Goal: Information Seeking & Learning: Find specific fact

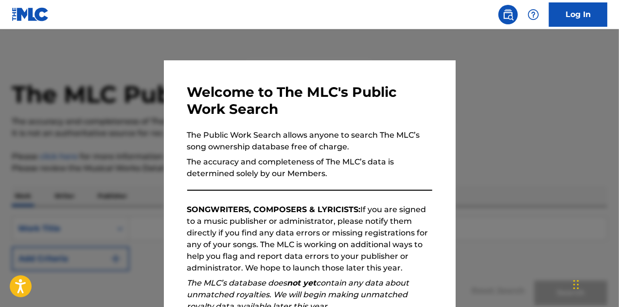
click at [399, 174] on p "The accuracy and completeness of The MLC’s data is determined solely by our Mem…" at bounding box center [309, 167] width 245 height 23
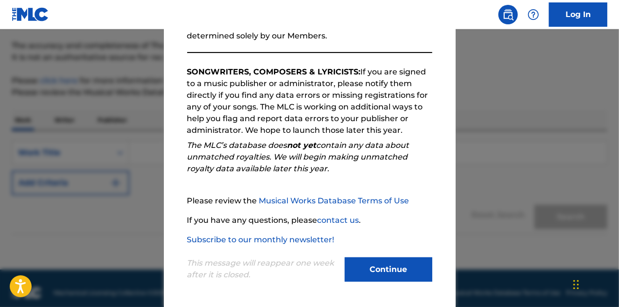
scroll to position [85, 0]
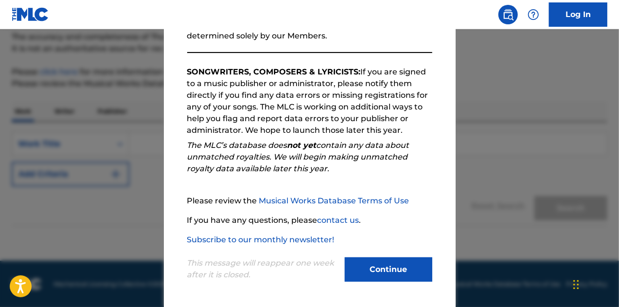
click at [397, 263] on button "Continue" at bounding box center [387, 269] width 87 height 24
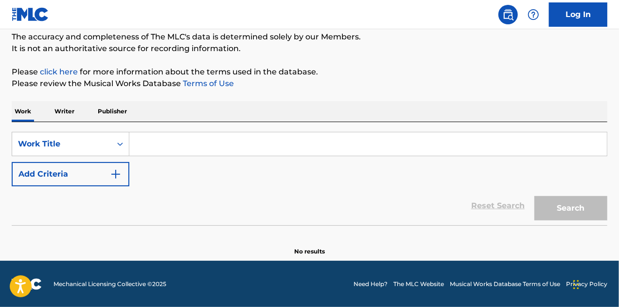
click at [163, 140] on input "Search Form" at bounding box center [367, 143] width 477 height 23
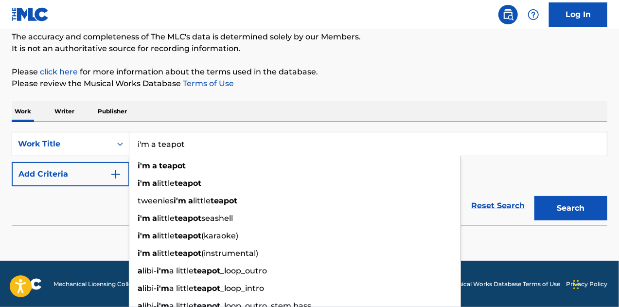
click at [534, 196] on button "Search" at bounding box center [570, 208] width 73 height 24
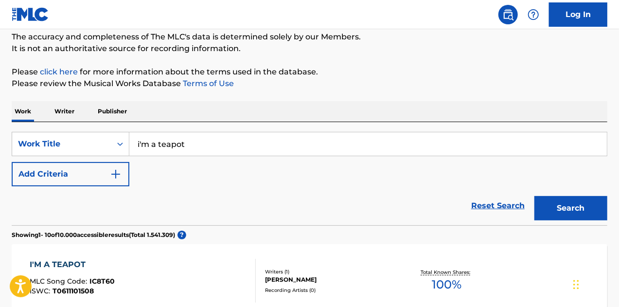
click at [188, 191] on div "Reset Search Search" at bounding box center [309, 205] width 595 height 39
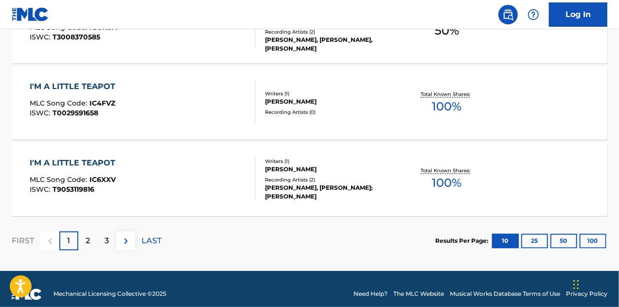
scroll to position [882, 0]
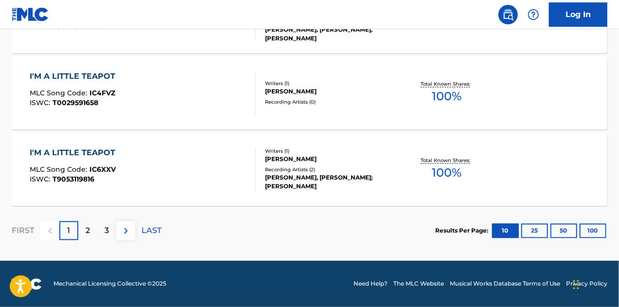
click at [534, 231] on button "25" at bounding box center [534, 231] width 27 height 15
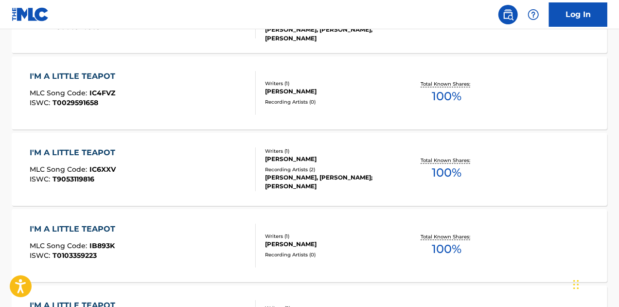
scroll to position [0, 0]
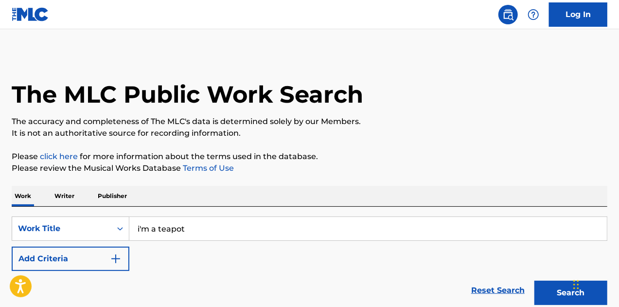
click at [227, 234] on input "i'm a teapot" at bounding box center [367, 228] width 477 height 23
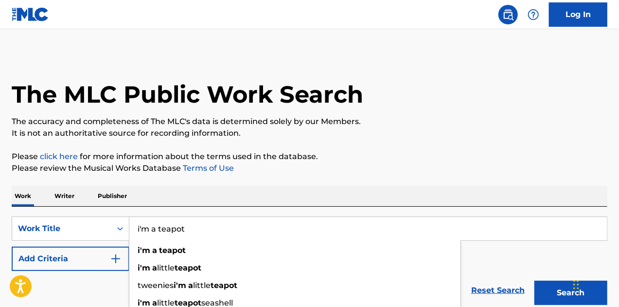
click at [227, 234] on input "i'm a teapot" at bounding box center [367, 228] width 477 height 23
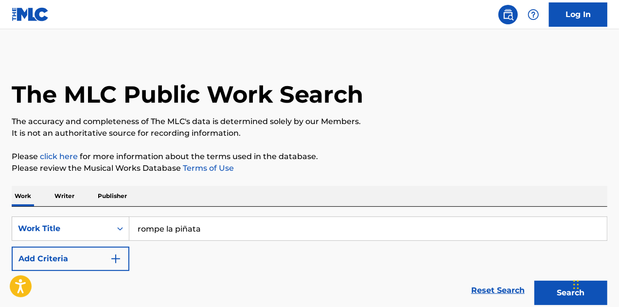
type input "rompe la piñata"
click at [534, 280] on button "Search" at bounding box center [570, 292] width 73 height 24
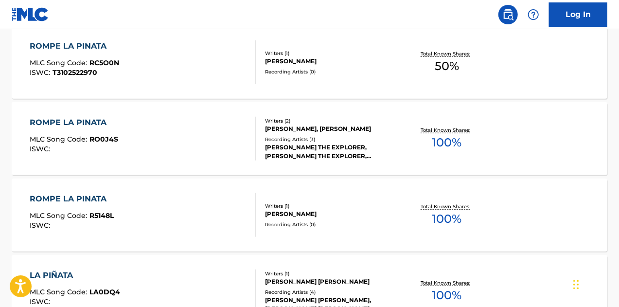
scroll to position [295, 0]
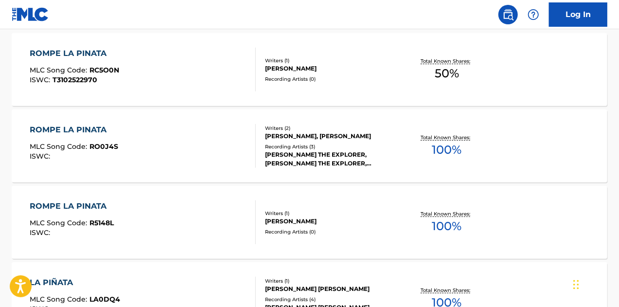
click at [310, 66] on div "DIEGO CARLOS HORRO" at bounding box center [331, 68] width 132 height 9
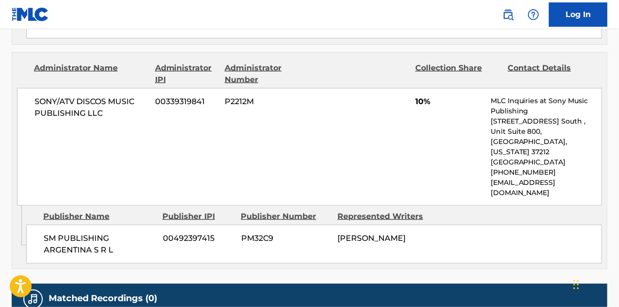
scroll to position [683, 0]
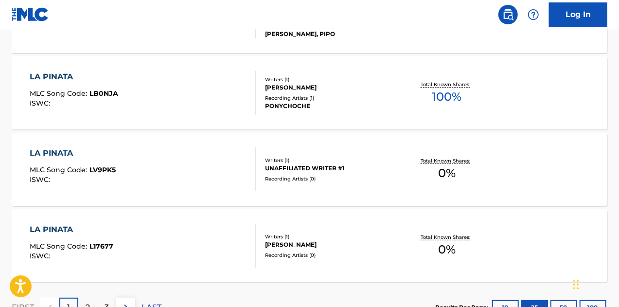
scroll to position [2027, 0]
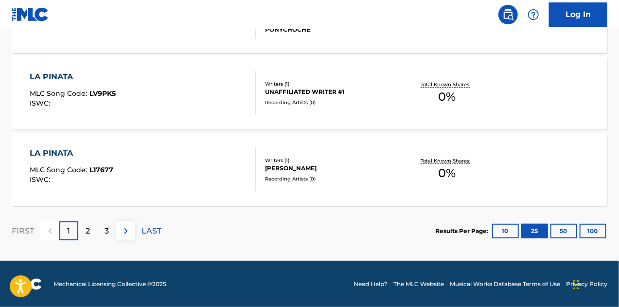
click at [86, 231] on p "2" at bounding box center [88, 231] width 4 height 12
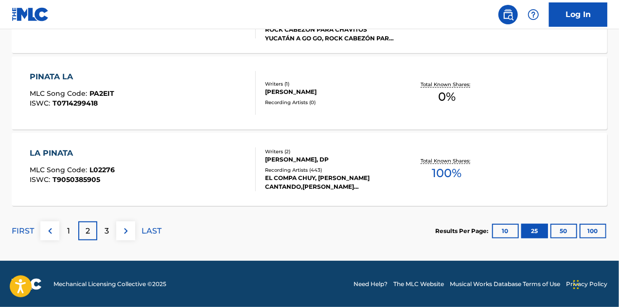
click at [105, 235] on p "3" at bounding box center [106, 231] width 4 height 12
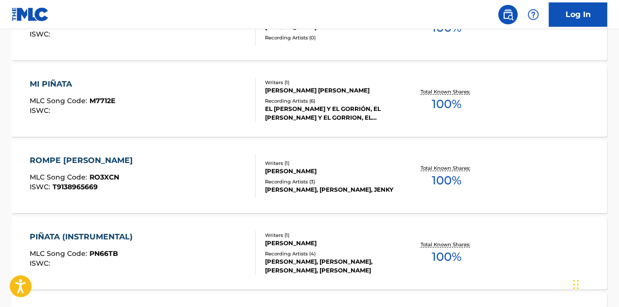
scroll to position [149, 0]
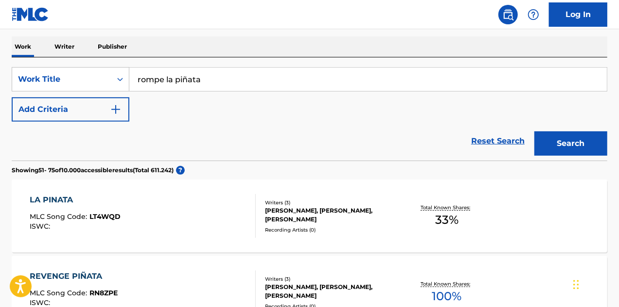
click at [107, 108] on button "Add Criteria" at bounding box center [71, 109] width 118 height 24
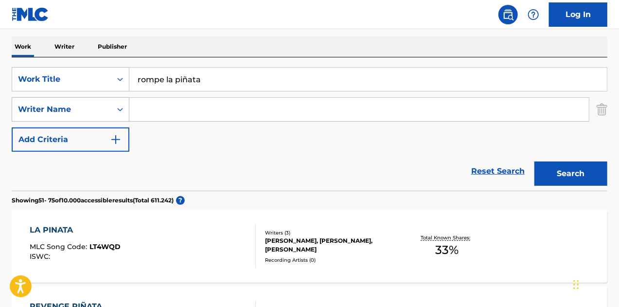
click at [119, 110] on icon "Search Form" at bounding box center [120, 109] width 10 height 10
click at [167, 106] on input "Search Form" at bounding box center [358, 109] width 459 height 23
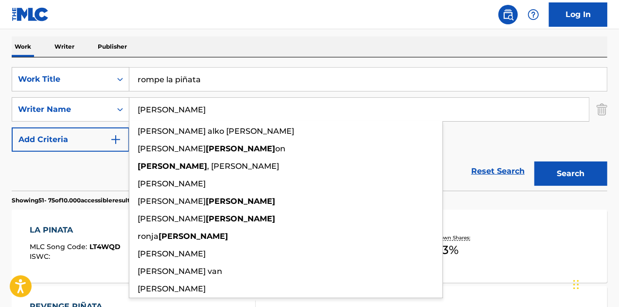
type input "sanders"
click at [534, 161] on button "Search" at bounding box center [570, 173] width 73 height 24
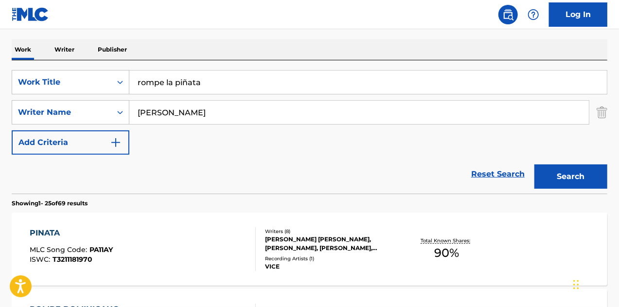
click at [47, 180] on div "Reset Search Search" at bounding box center [309, 174] width 595 height 39
click at [166, 78] on input "rompe la piñata" at bounding box center [367, 81] width 477 height 23
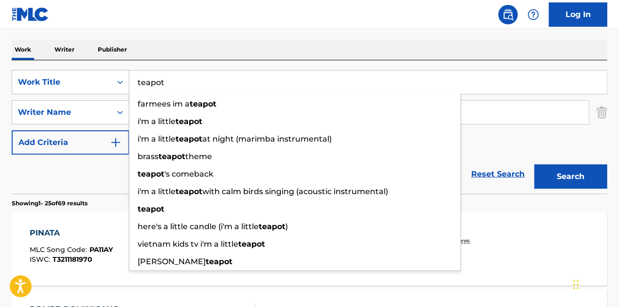
type input "teapot"
click at [534, 164] on button "Search" at bounding box center [570, 176] width 73 height 24
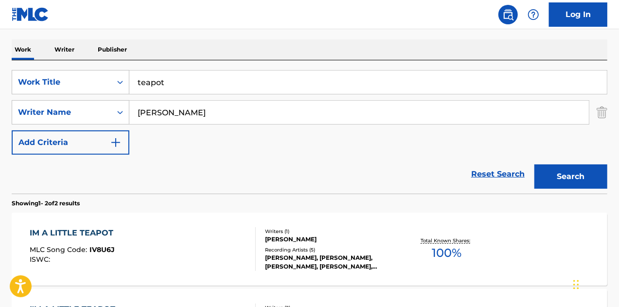
click at [460, 35] on div "The MLC Public Work Search The accuracy and completeness of The MLC's data is d…" at bounding box center [309, 157] width 619 height 500
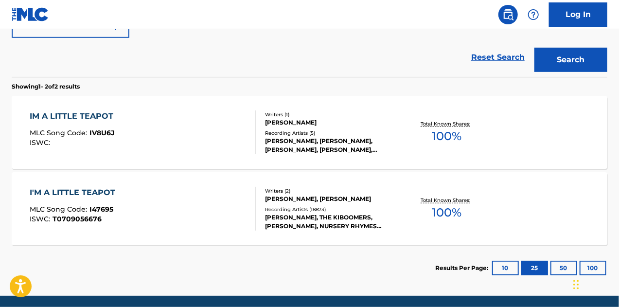
scroll to position [282, 0]
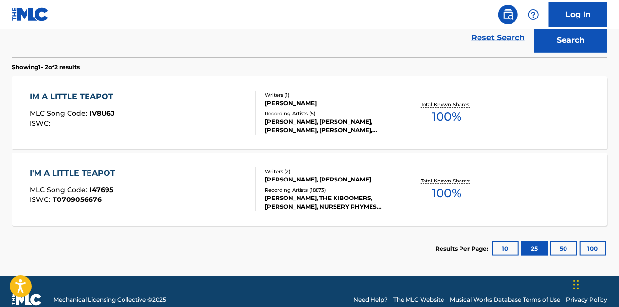
click at [288, 190] on div "Recording Artists ( 18873 )" at bounding box center [331, 189] width 132 height 7
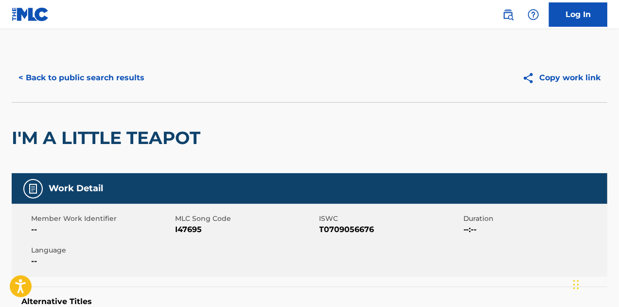
click at [292, 87] on div "< Back to public search results" at bounding box center [161, 78] width 298 height 24
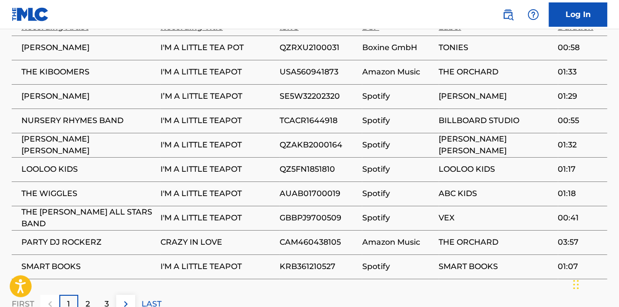
scroll to position [1691, 0]
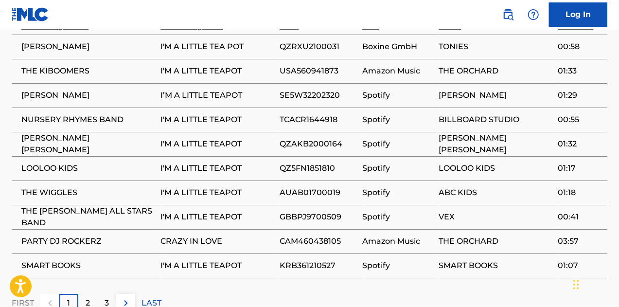
click at [93, 293] on div "2" at bounding box center [87, 302] width 19 height 19
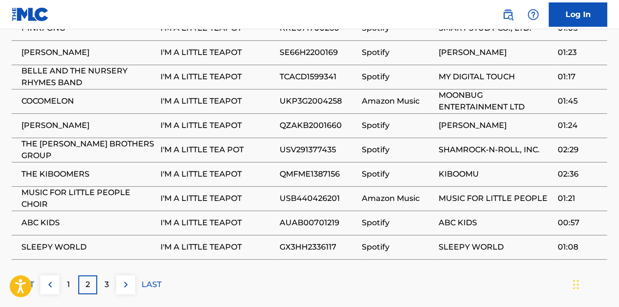
scroll to position [1710, 0]
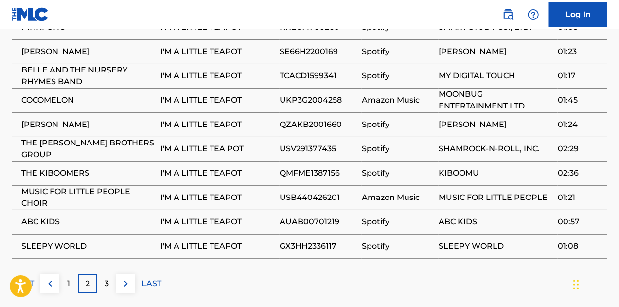
click at [106, 277] on p "3" at bounding box center [106, 283] width 4 height 12
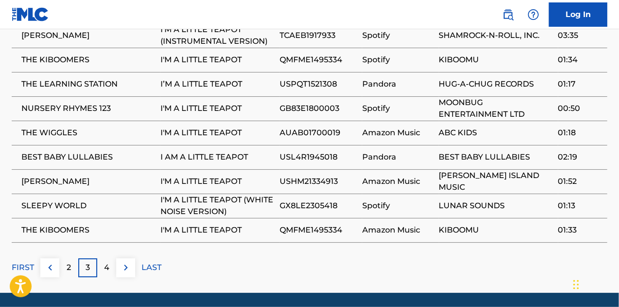
scroll to position [1732, 0]
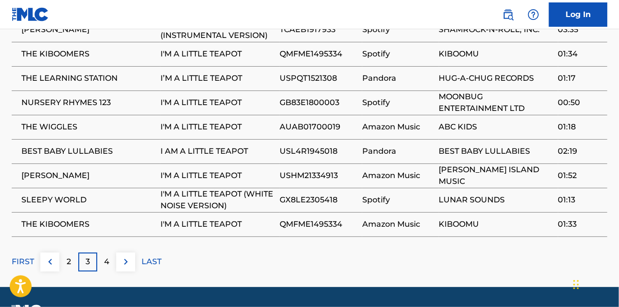
click at [107, 256] on p "4" at bounding box center [106, 262] width 5 height 12
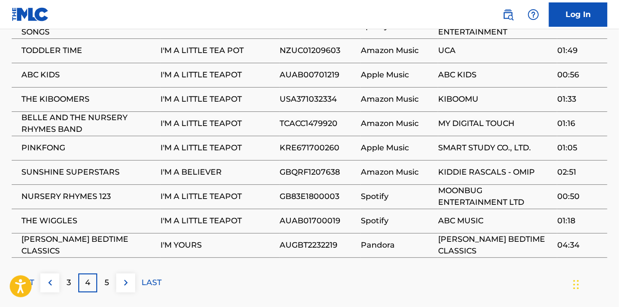
scroll to position [1713, 0]
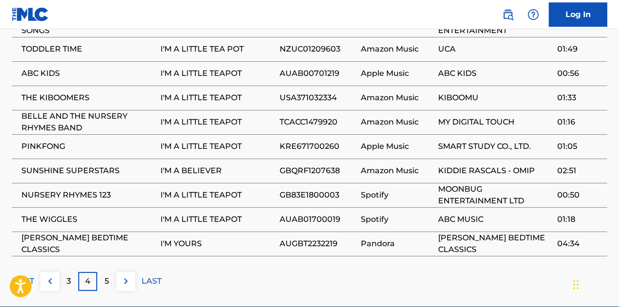
click at [108, 275] on p "5" at bounding box center [106, 281] width 4 height 12
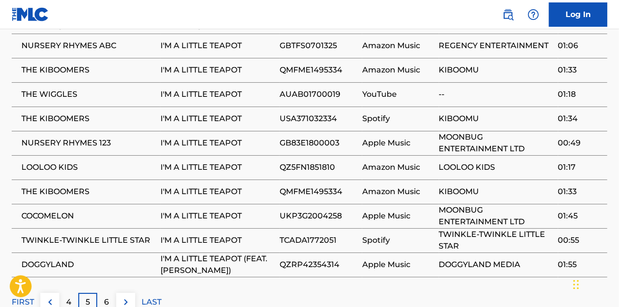
scroll to position [1693, 0]
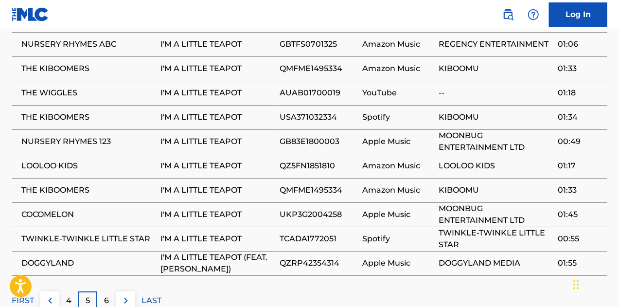
click at [106, 294] on p "6" at bounding box center [106, 300] width 5 height 12
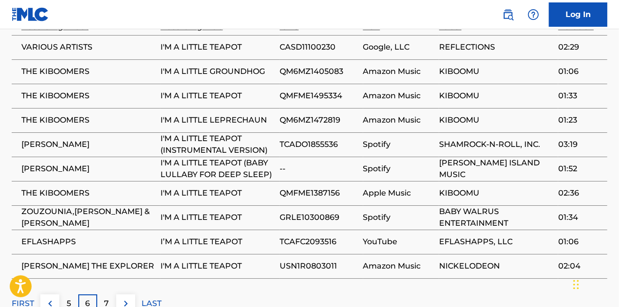
scroll to position [1732, 0]
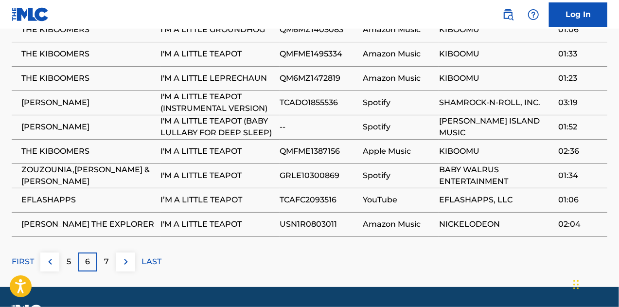
click at [113, 252] on div "7" at bounding box center [106, 261] width 19 height 19
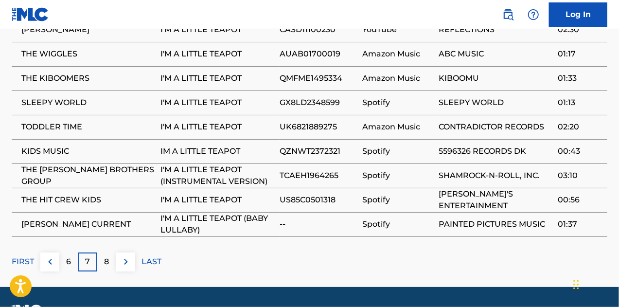
click at [113, 252] on div "8" at bounding box center [106, 261] width 19 height 19
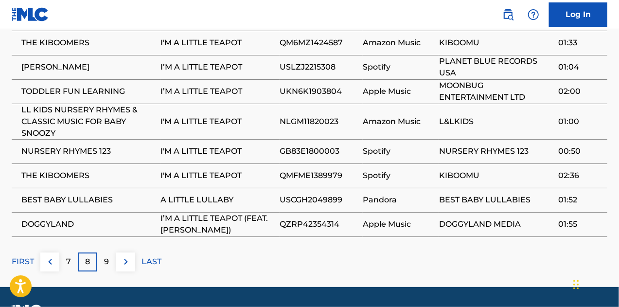
click at [113, 252] on div "9" at bounding box center [106, 261] width 19 height 19
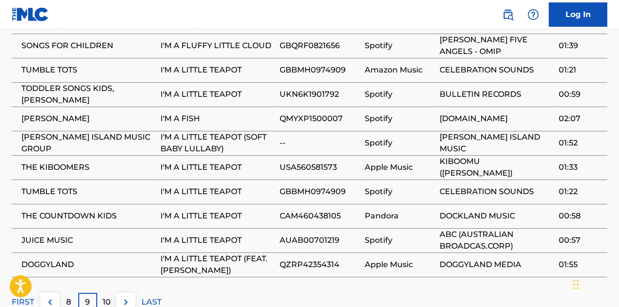
scroll to position [1693, 0]
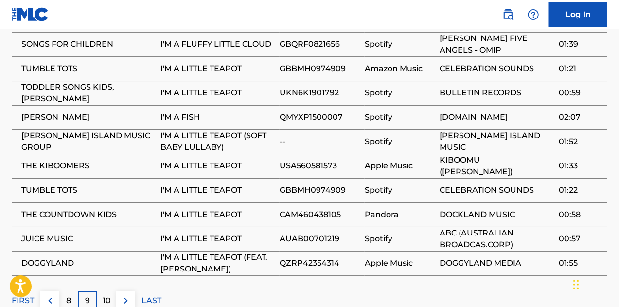
click at [105, 294] on p "10" at bounding box center [107, 300] width 8 height 12
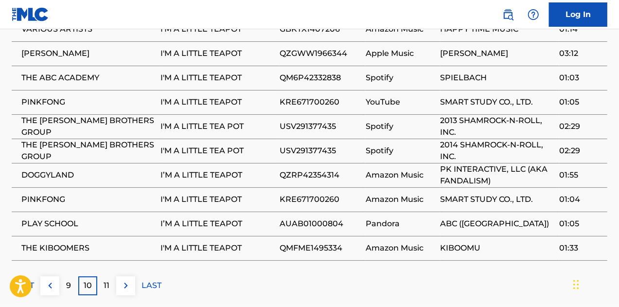
scroll to position [1732, 0]
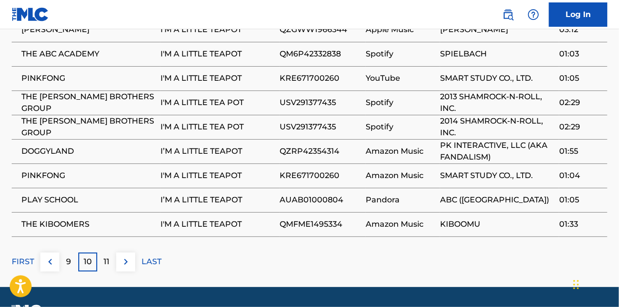
click at [100, 252] on div "11" at bounding box center [106, 261] width 19 height 19
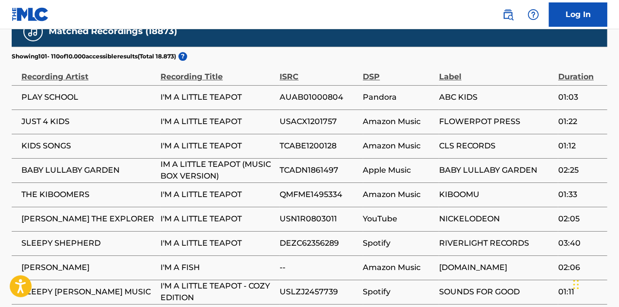
scroll to position [1616, 0]
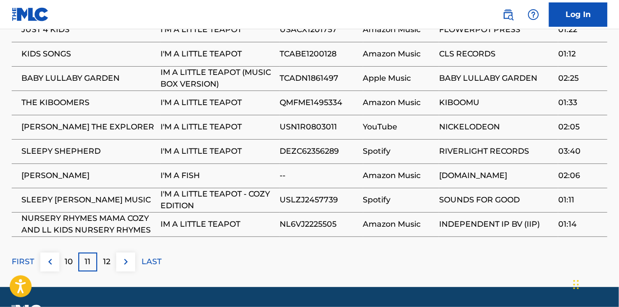
click at [100, 252] on div "12" at bounding box center [106, 261] width 19 height 19
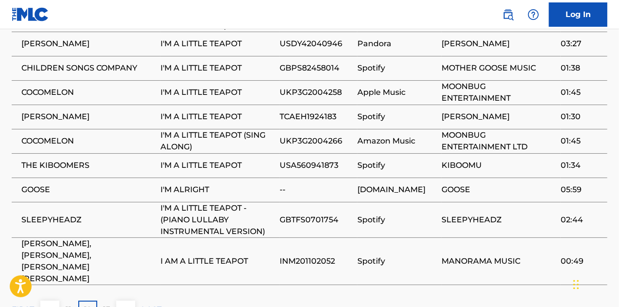
scroll to position [1752, 0]
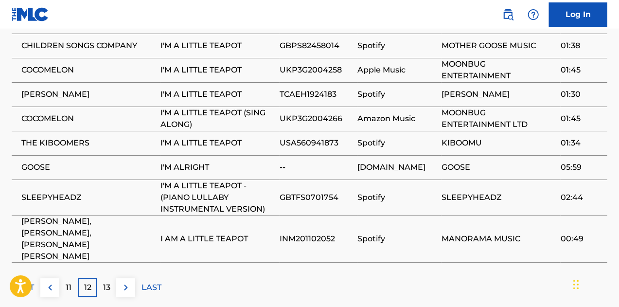
click at [104, 281] on p "13" at bounding box center [106, 287] width 7 height 12
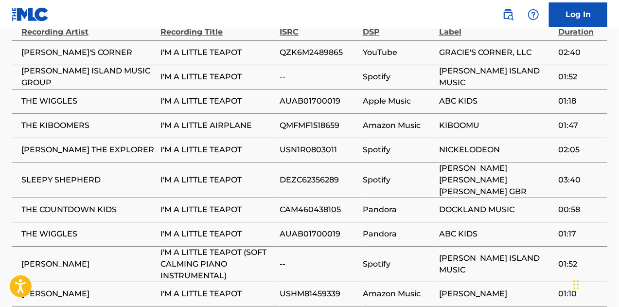
scroll to position [1724, 0]
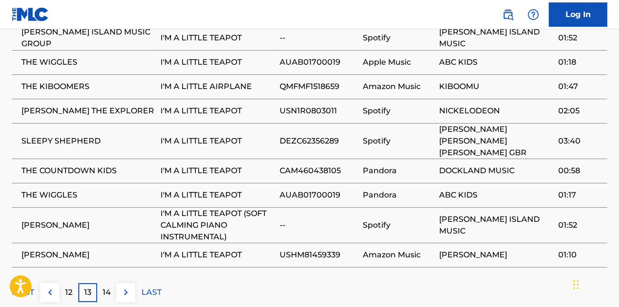
click at [98, 283] on div "14" at bounding box center [106, 292] width 19 height 19
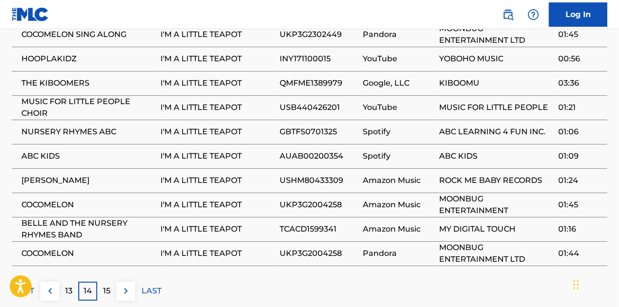
scroll to position [1704, 0]
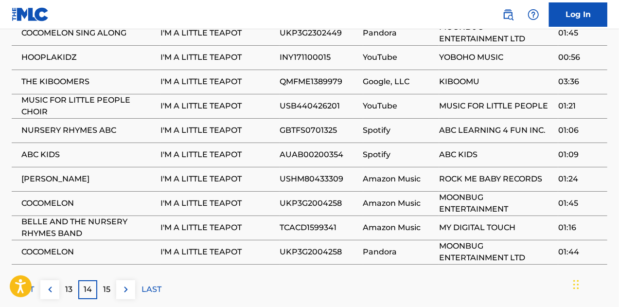
click at [104, 283] on p "15" at bounding box center [106, 289] width 7 height 12
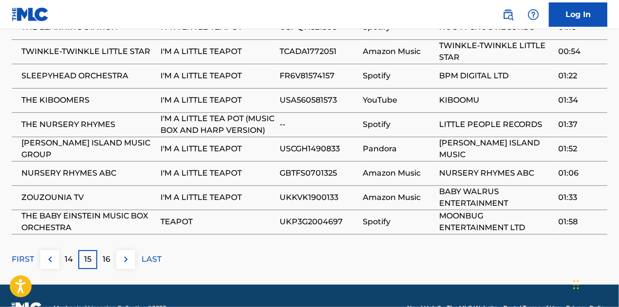
scroll to position [1743, 0]
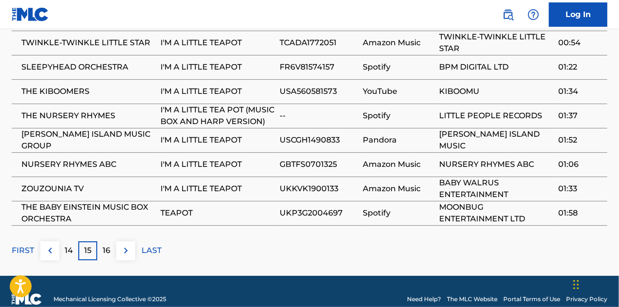
click at [108, 244] on p "16" at bounding box center [107, 250] width 8 height 12
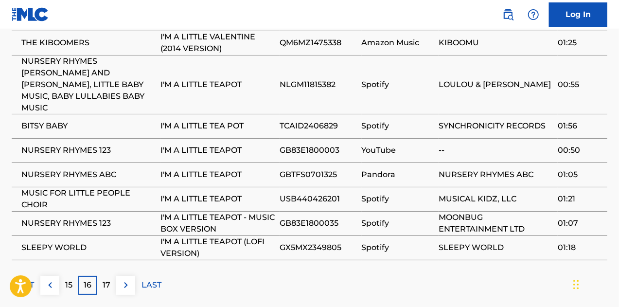
click at [107, 279] on p "17" at bounding box center [107, 285] width 8 height 12
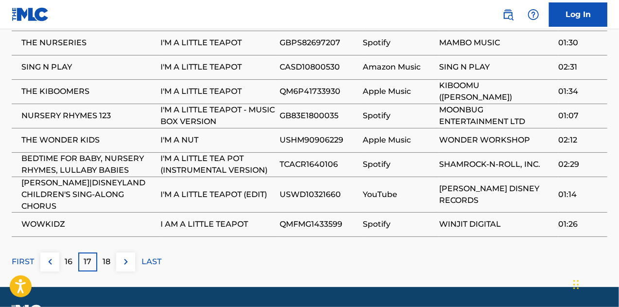
click at [107, 256] on p "18" at bounding box center [107, 262] width 8 height 12
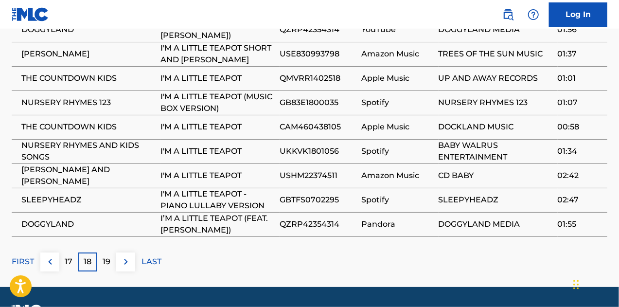
click at [107, 256] on p "19" at bounding box center [107, 262] width 8 height 12
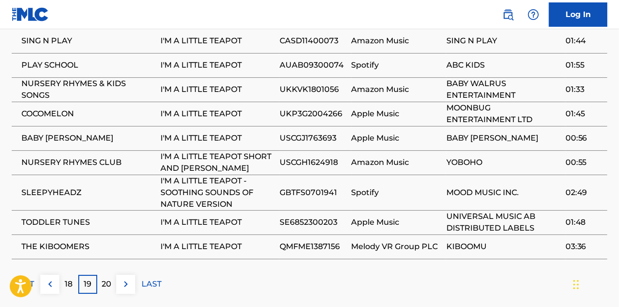
scroll to position [1732, 0]
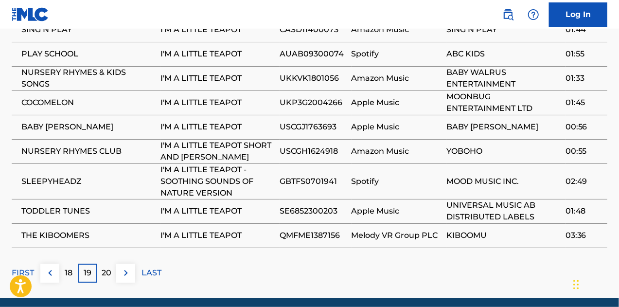
click at [102, 267] on p "20" at bounding box center [107, 273] width 10 height 12
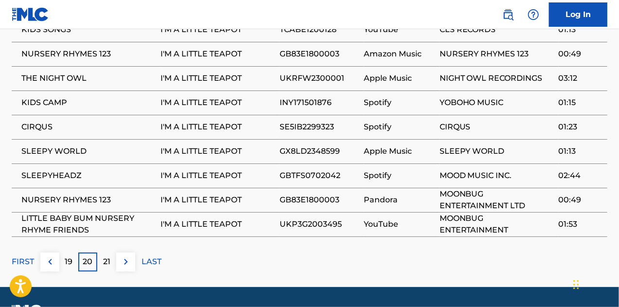
click at [103, 256] on p "21" at bounding box center [106, 262] width 7 height 12
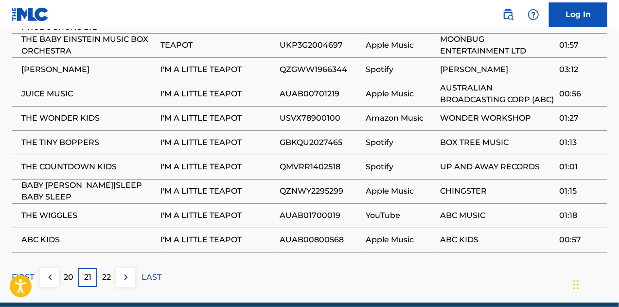
scroll to position [1754, 0]
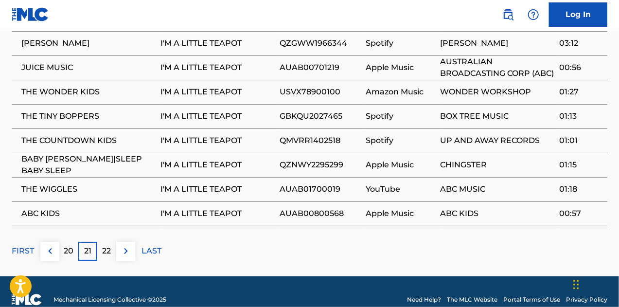
click at [108, 245] on p "22" at bounding box center [107, 251] width 9 height 12
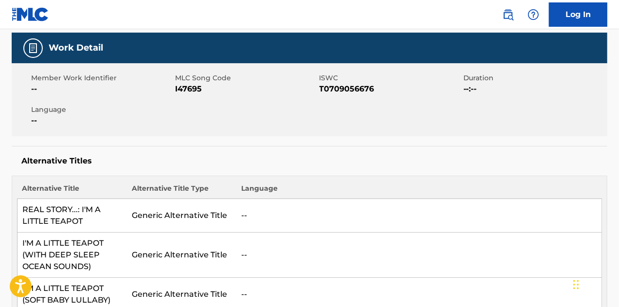
scroll to position [0, 0]
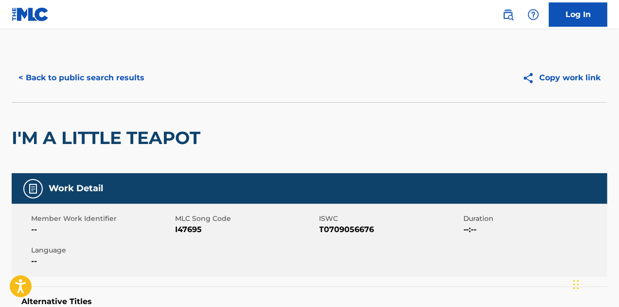
click at [63, 75] on button "< Back to public search results" at bounding box center [81, 78] width 139 height 24
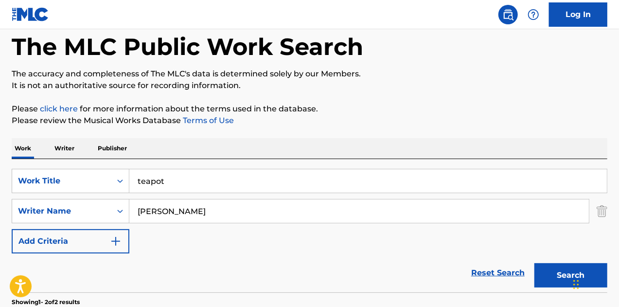
scroll to position [30, 0]
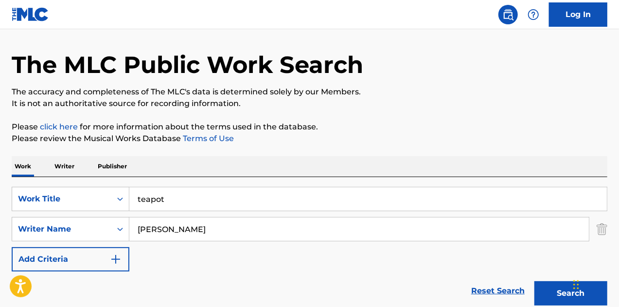
click at [155, 229] on input "sanders" at bounding box center [358, 228] width 459 height 23
click at [601, 230] on img "Search Form" at bounding box center [601, 229] width 11 height 24
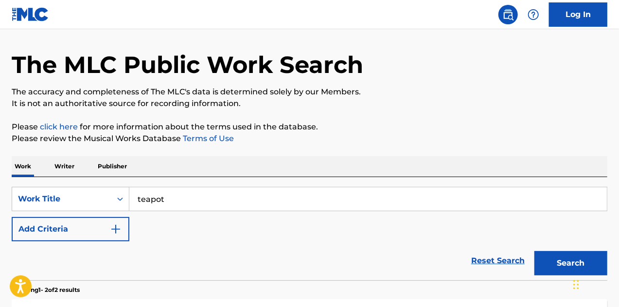
click at [260, 200] on input "teapot" at bounding box center [367, 198] width 477 height 23
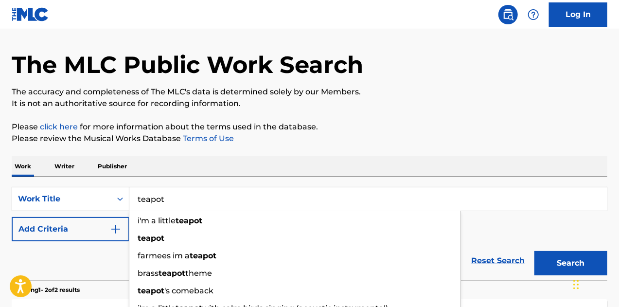
click at [260, 200] on input "teapot" at bounding box center [367, 198] width 477 height 23
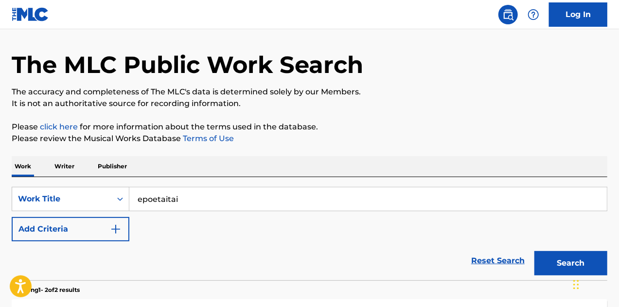
click at [534, 251] on button "Search" at bounding box center [570, 263] width 73 height 24
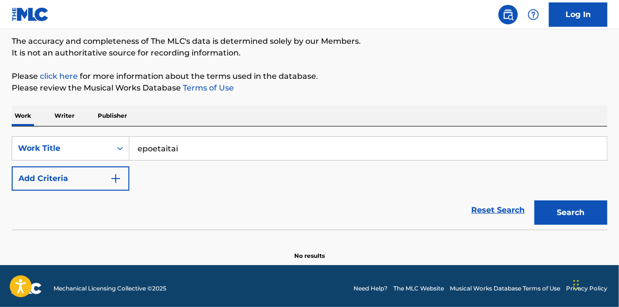
scroll to position [85, 0]
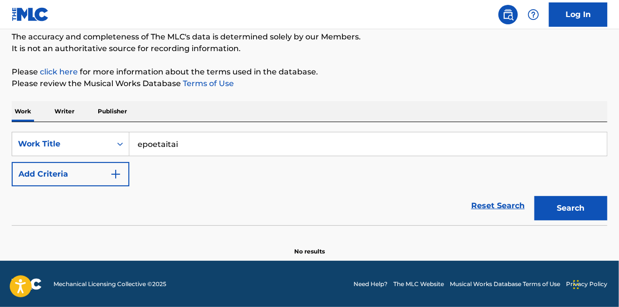
click at [562, 203] on button "Search" at bounding box center [570, 208] width 73 height 24
click at [183, 143] on input "epoetaitai" at bounding box center [367, 143] width 477 height 23
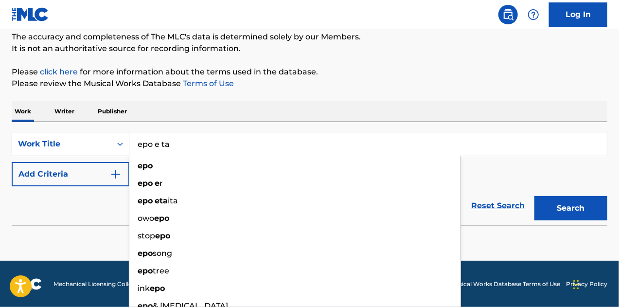
type input "epo e ta"
click at [534, 196] on button "Search" at bounding box center [570, 208] width 73 height 24
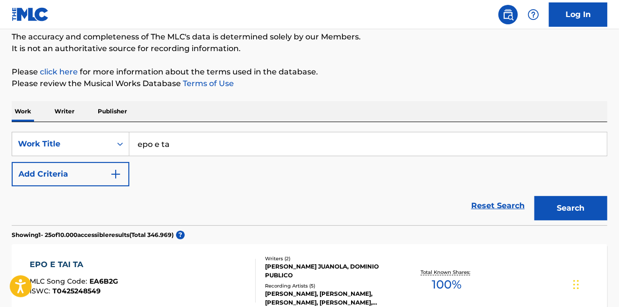
click at [346, 104] on div "Work Writer Publisher" at bounding box center [309, 111] width 595 height 20
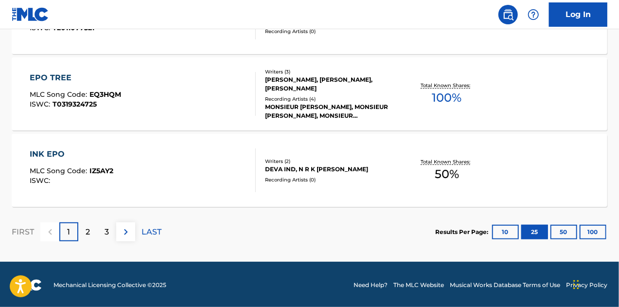
scroll to position [2027, 0]
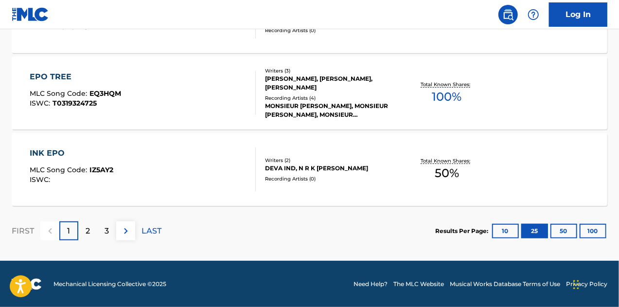
click at [93, 232] on div "2" at bounding box center [87, 230] width 19 height 19
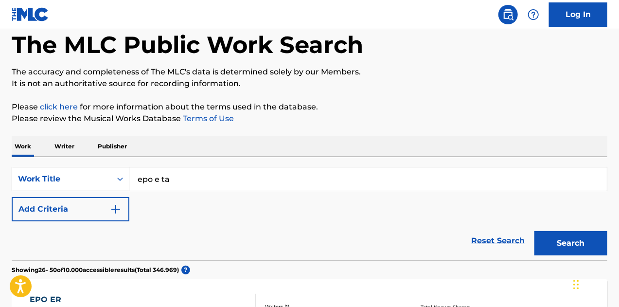
scroll to position [1035, 0]
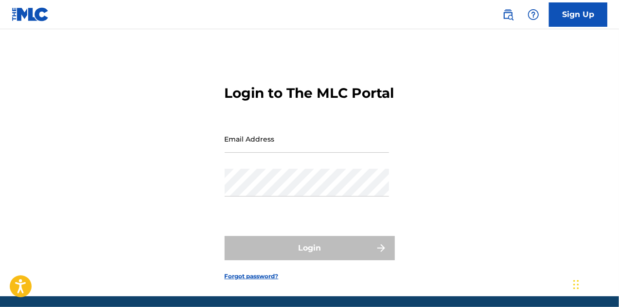
click at [41, 13] on img at bounding box center [30, 14] width 37 height 14
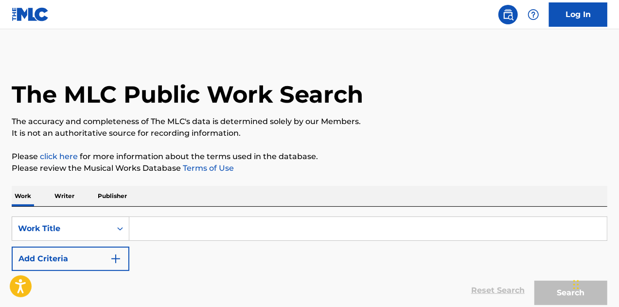
click at [165, 235] on input "Search Form" at bounding box center [367, 228] width 477 height 23
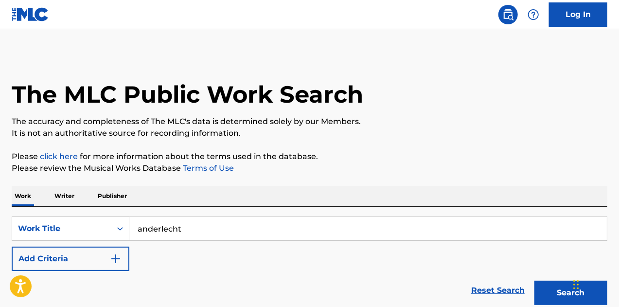
click at [324, 196] on div "Work Writer Publisher" at bounding box center [309, 196] width 595 height 20
click at [549, 288] on button "Search" at bounding box center [570, 292] width 73 height 24
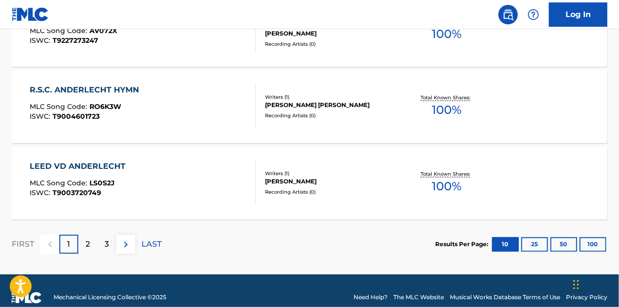
scroll to position [870, 0]
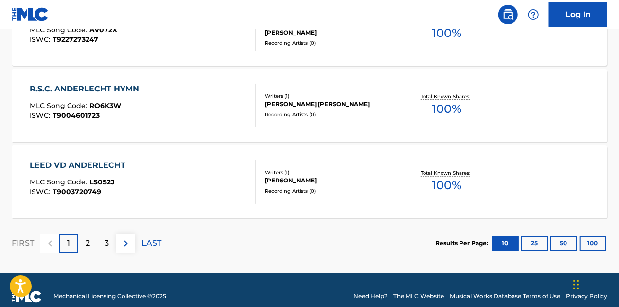
click at [84, 243] on div "2" at bounding box center [87, 243] width 19 height 19
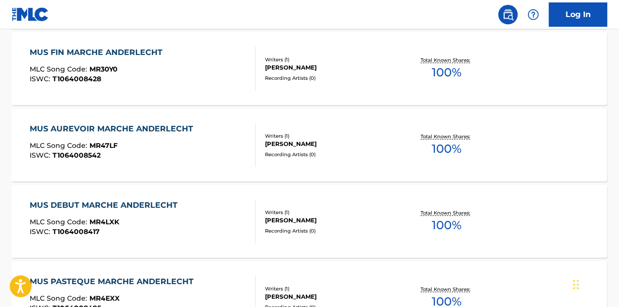
scroll to position [0, 0]
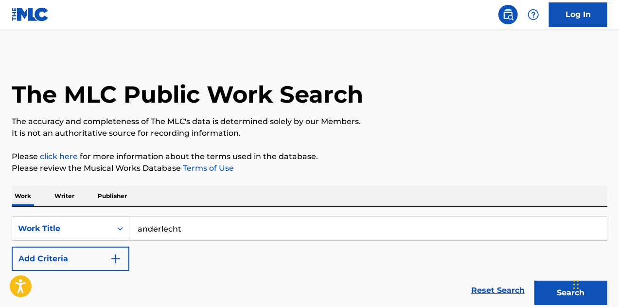
click at [245, 224] on input "anderlecht" at bounding box center [367, 228] width 477 height 23
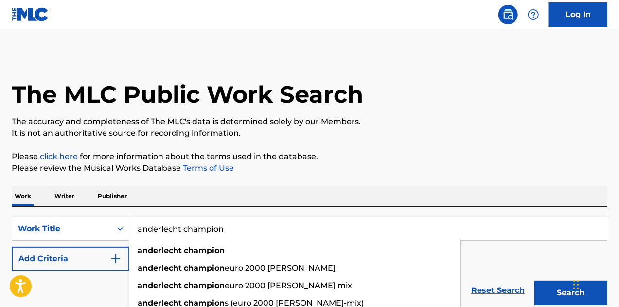
type input "anderlecht champion"
click at [534, 280] on button "Search" at bounding box center [570, 292] width 73 height 24
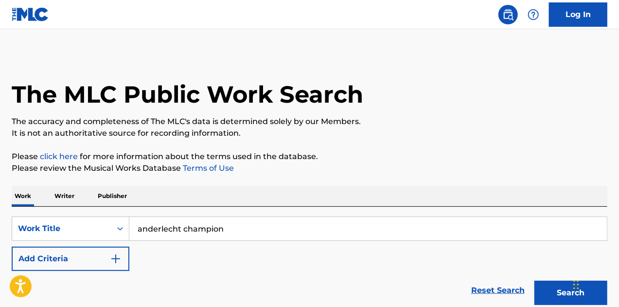
click at [418, 157] on p "Please click here for more information about the terms used in the database." at bounding box center [309, 157] width 595 height 12
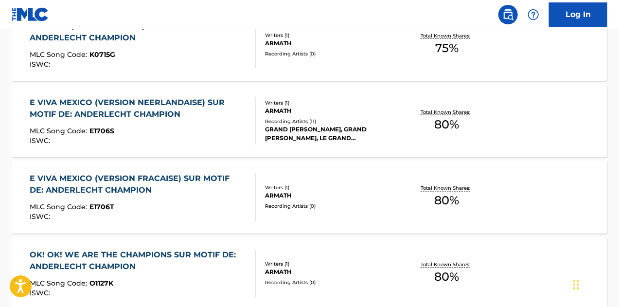
scroll to position [766, 0]
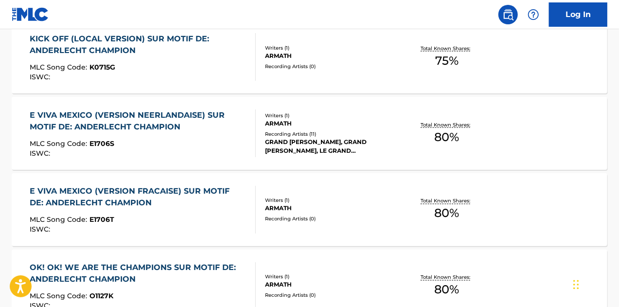
click at [275, 118] on div "Writers ( 1 )" at bounding box center [331, 115] width 132 height 7
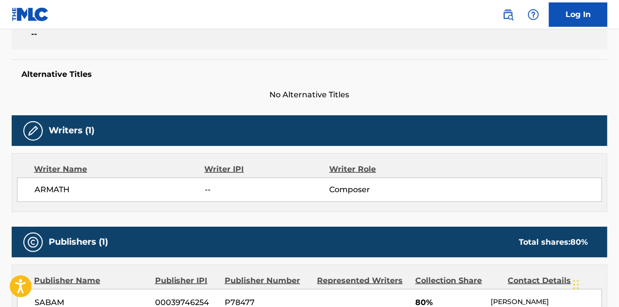
scroll to position [272, 0]
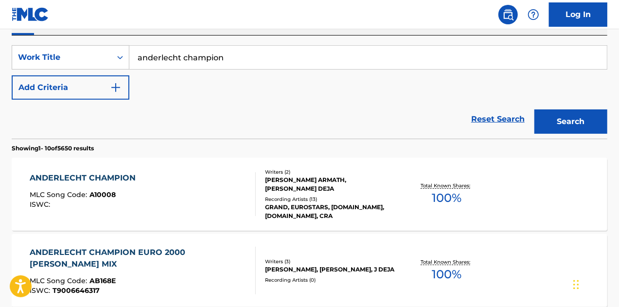
scroll to position [169, 0]
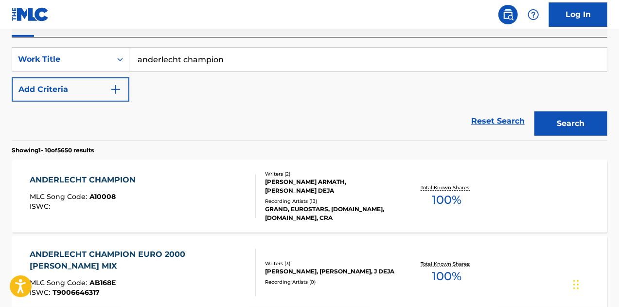
click at [283, 267] on div "[PERSON_NAME], [PERSON_NAME], J DEJA" at bounding box center [331, 271] width 132 height 9
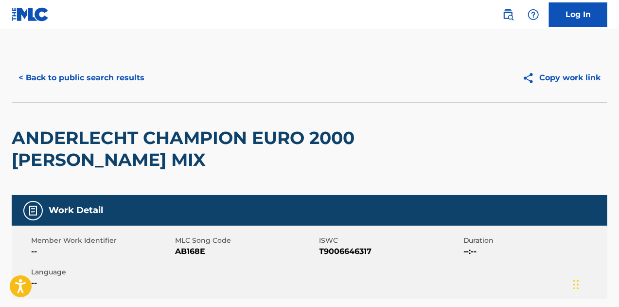
scroll to position [169, 0]
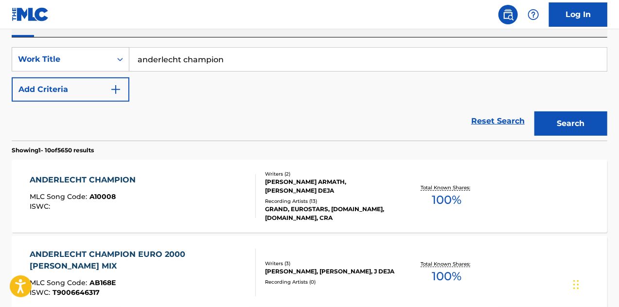
click at [370, 186] on div "[PERSON_NAME] ARMATH, [PERSON_NAME] DEJA" at bounding box center [331, 185] width 132 height 17
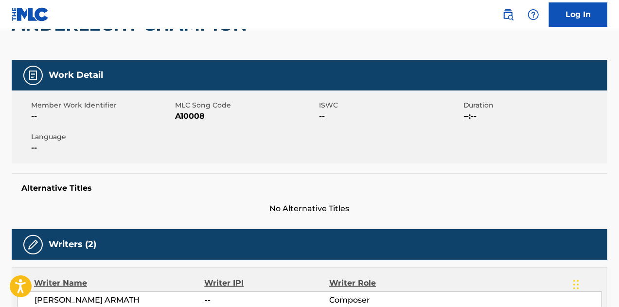
scroll to position [136, 0]
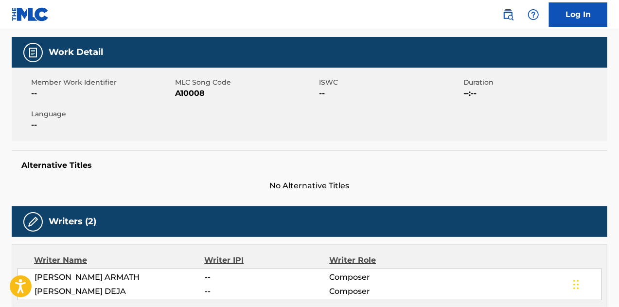
click at [28, 52] on img at bounding box center [33, 53] width 12 height 12
click at [79, 51] on h5 "Work Detail" at bounding box center [76, 52] width 54 height 11
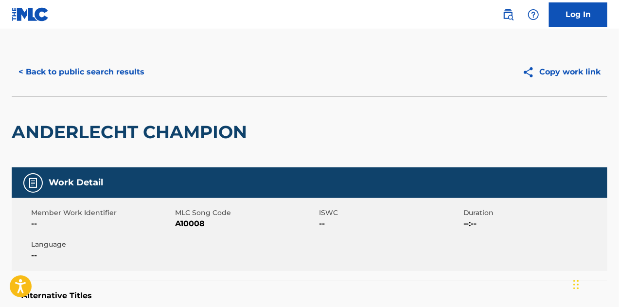
scroll to position [0, 0]
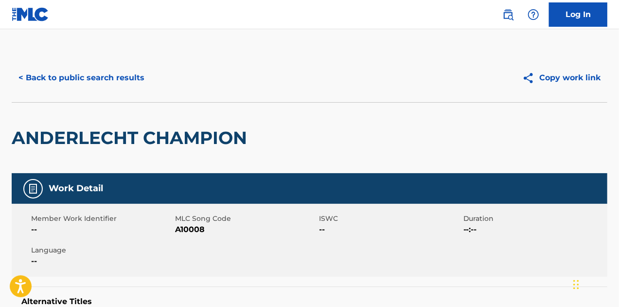
click at [561, 75] on button "Copy work link" at bounding box center [561, 78] width 92 height 24
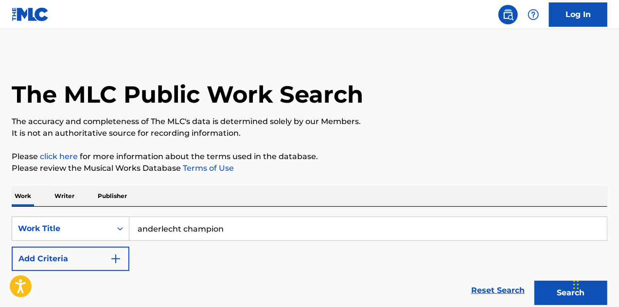
scroll to position [169, 0]
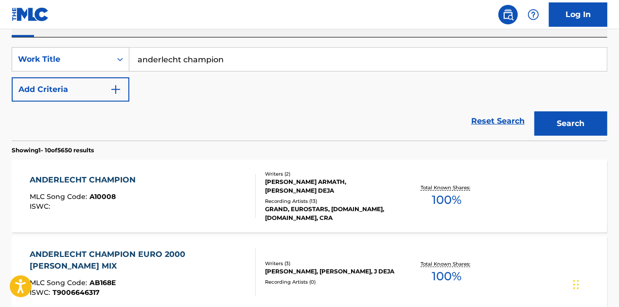
click at [245, 252] on div "ANDERLECHT CHAMPION EURO 2000 [PERSON_NAME] MIX" at bounding box center [139, 259] width 218 height 23
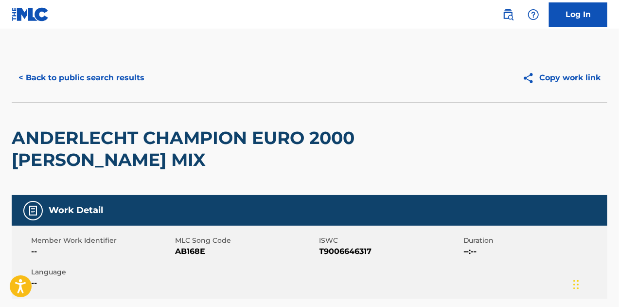
click at [306, 241] on span "MLC Song Code" at bounding box center [245, 240] width 141 height 10
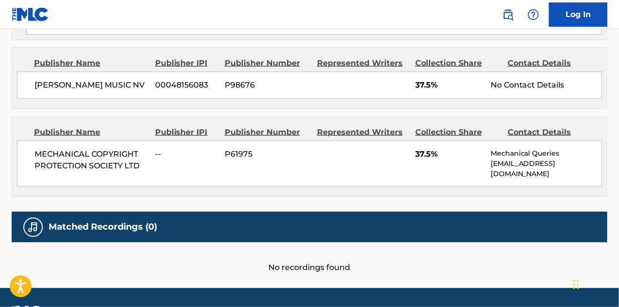
scroll to position [661, 0]
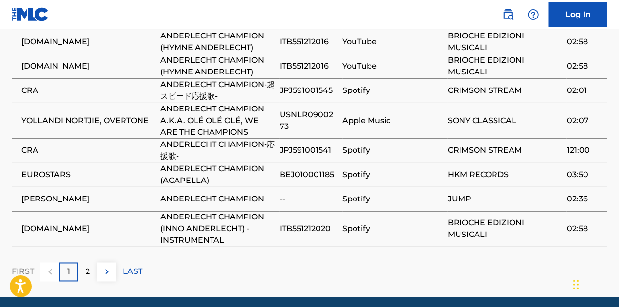
scroll to position [746, 0]
